Goal: Transaction & Acquisition: Download file/media

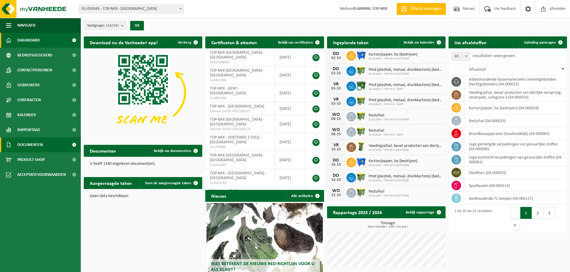
click at [40, 143] on span "Documenten" at bounding box center [29, 145] width 25 height 15
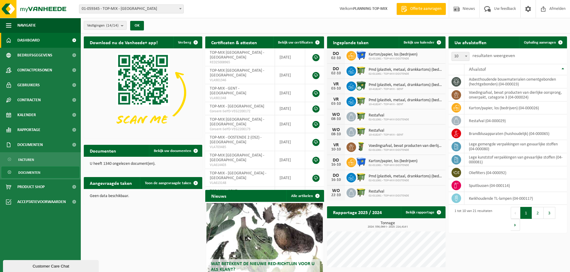
click at [40, 170] on span "Documenten" at bounding box center [29, 172] width 22 height 11
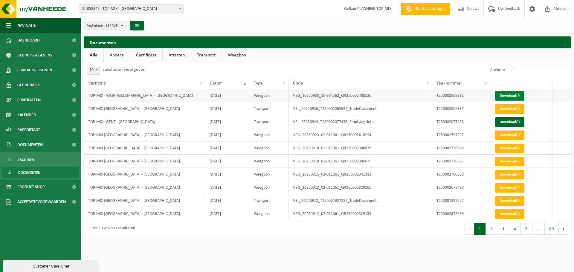
click at [512, 96] on link "Download" at bounding box center [509, 96] width 29 height 10
click at [510, 95] on link "Download" at bounding box center [509, 96] width 29 height 10
click at [39, 173] on span "Documenten" at bounding box center [29, 172] width 22 height 11
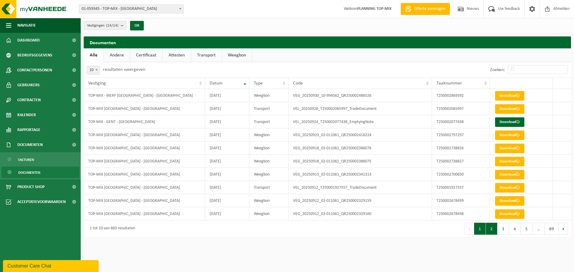
click at [491, 232] on button "2" at bounding box center [492, 229] width 12 height 12
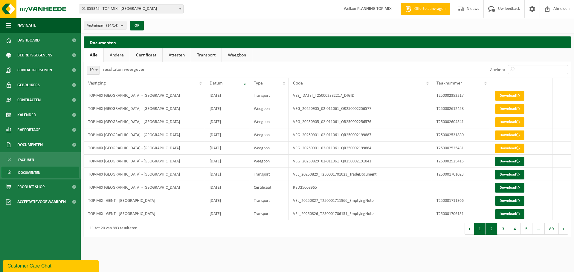
click at [476, 231] on button "1" at bounding box center [480, 229] width 12 height 12
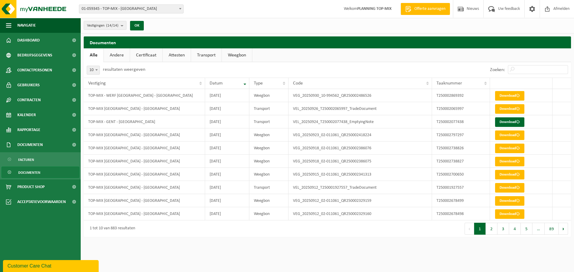
click at [469, 231] on button "Vorige" at bounding box center [470, 229] width 10 height 12
